Goal: Find contact information: Find contact information

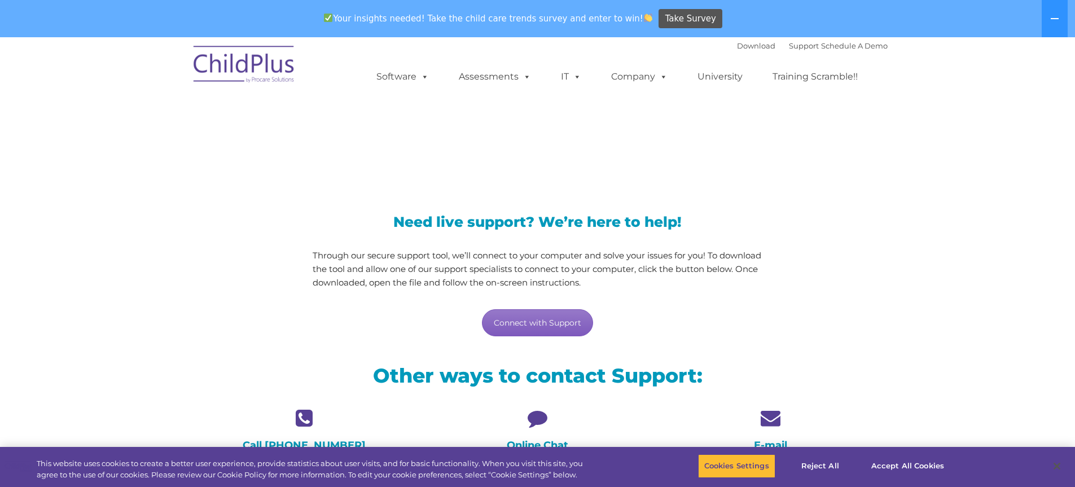
click at [527, 325] on link "Connect with Support" at bounding box center [537, 322] width 111 height 27
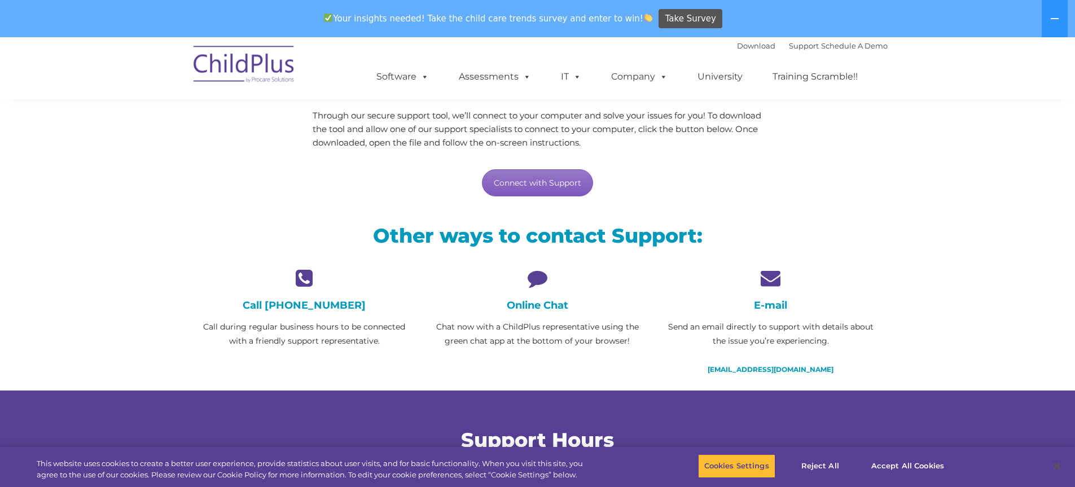
scroll to position [139, 0]
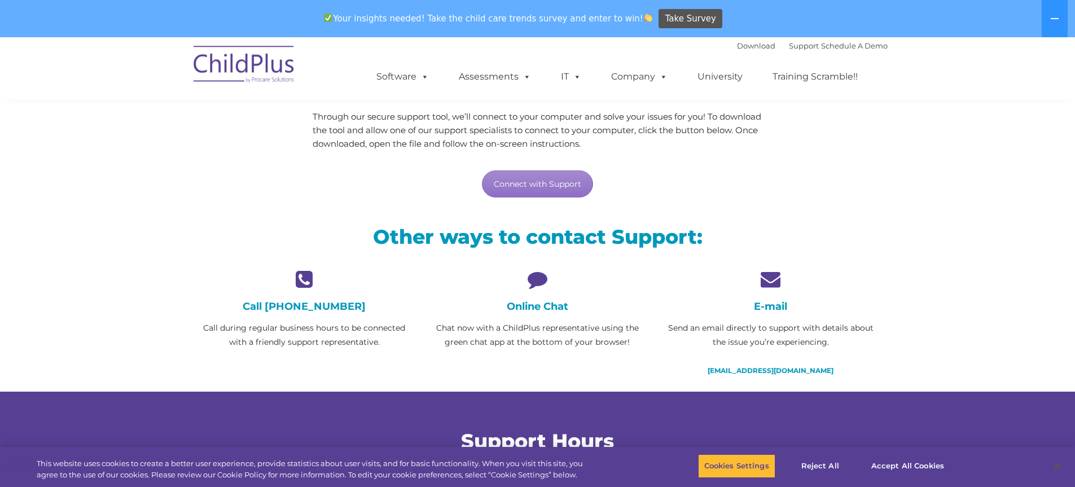
click at [535, 281] on icon at bounding box center [538, 279] width 216 height 20
click at [534, 288] on icon at bounding box center [538, 279] width 216 height 20
click at [533, 304] on h4 "Online Chat" at bounding box center [538, 306] width 216 height 12
click at [525, 338] on p "Chat now with a ChildPlus representative using the green chat app at the bottom…" at bounding box center [538, 335] width 216 height 28
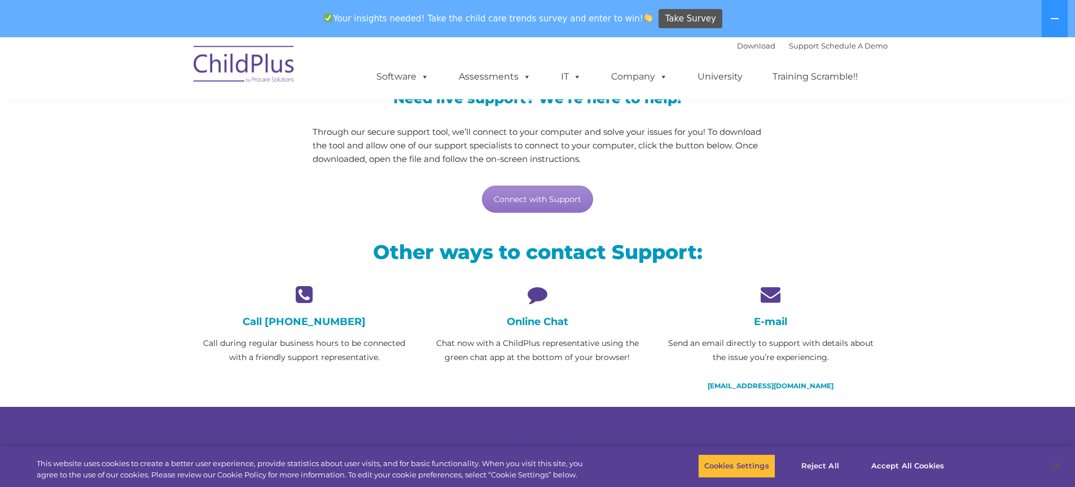
scroll to position [128, 0]
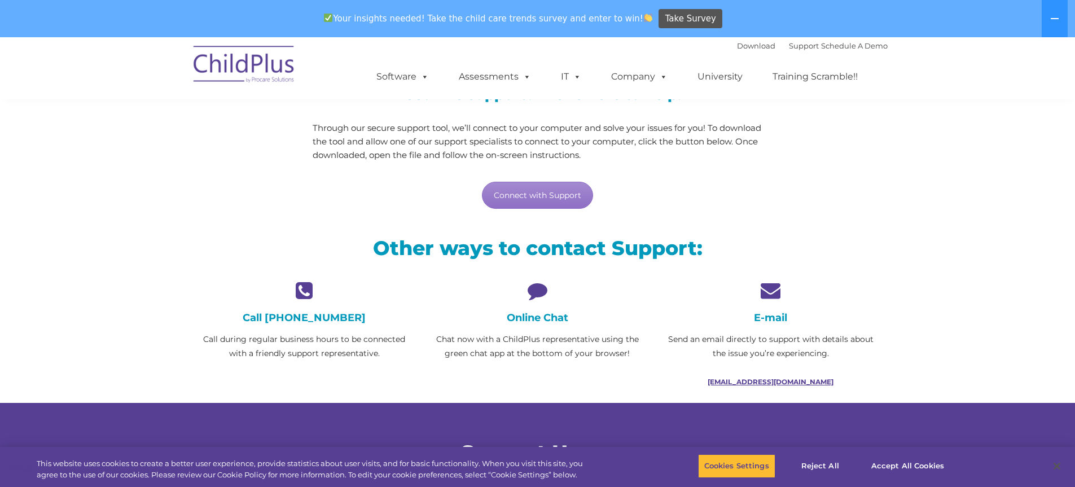
click at [768, 382] on link "support@childplus.com" at bounding box center [771, 382] width 126 height 8
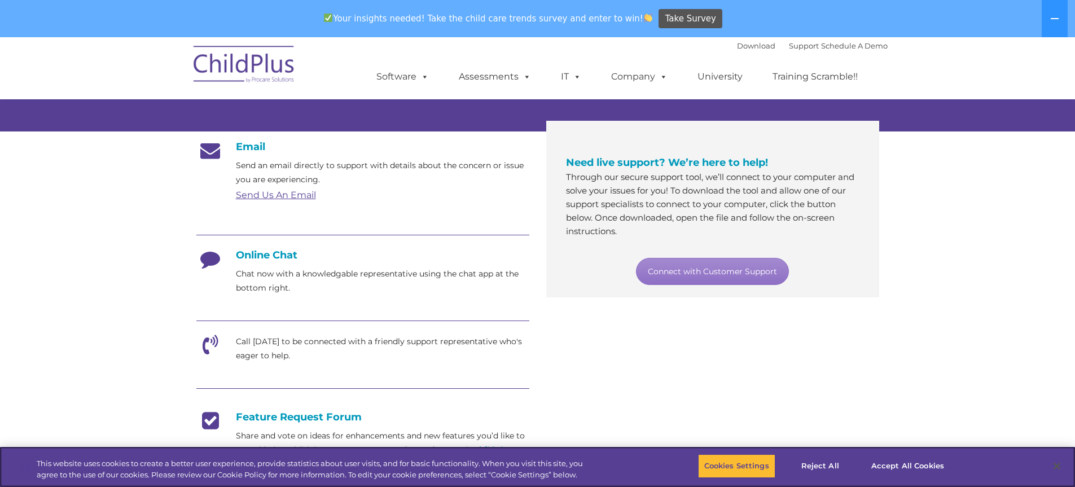
scroll to position [169, 0]
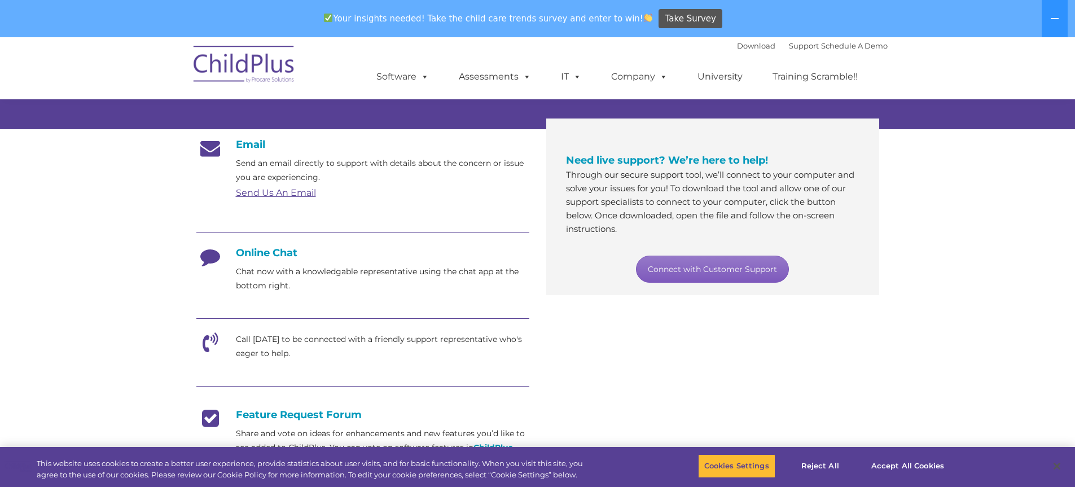
click at [713, 268] on link "Connect with Customer Support" at bounding box center [712, 269] width 153 height 27
click at [884, 466] on button "Accept All Cookies" at bounding box center [907, 466] width 85 height 24
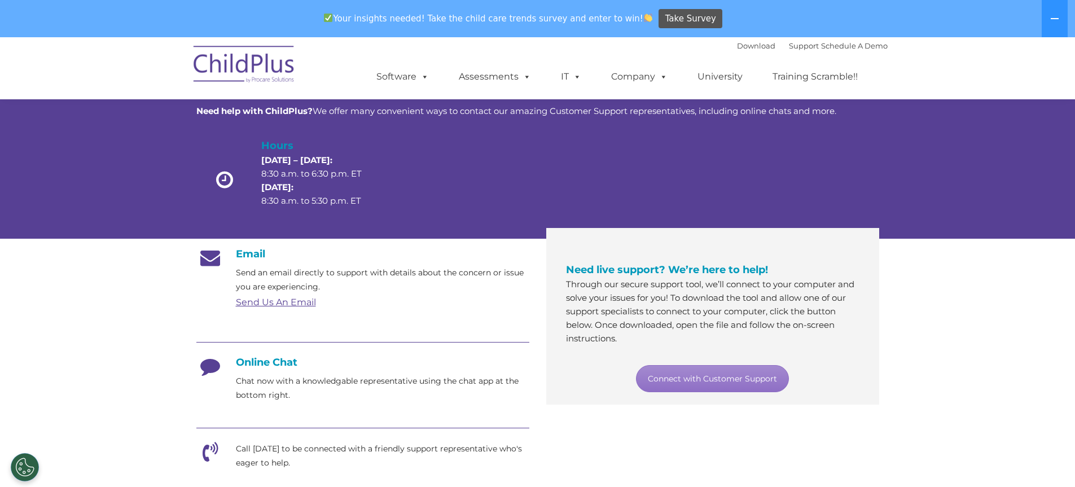
scroll to position [56, 0]
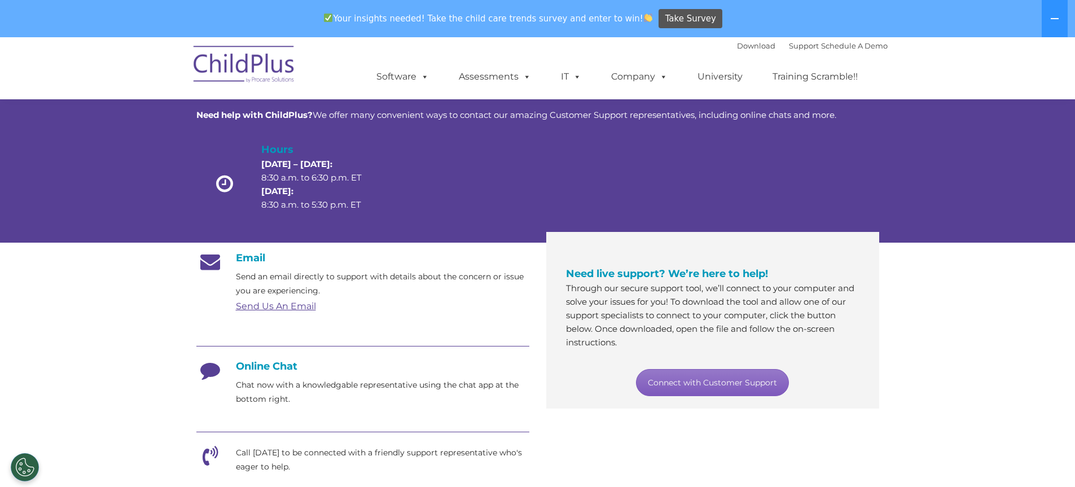
click at [699, 382] on link "Connect with Customer Support" at bounding box center [712, 382] width 153 height 27
